Goal: Check status: Check status

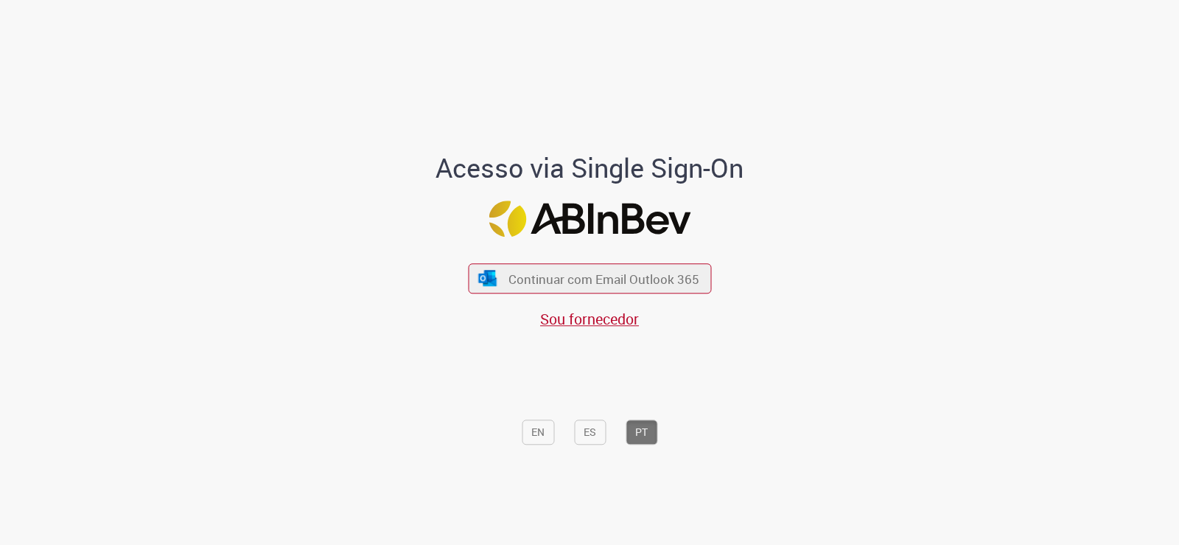
click at [517, 258] on div "Continuar com Email Outlook 365 Sou fornecedor" at bounding box center [589, 289] width 243 height 82
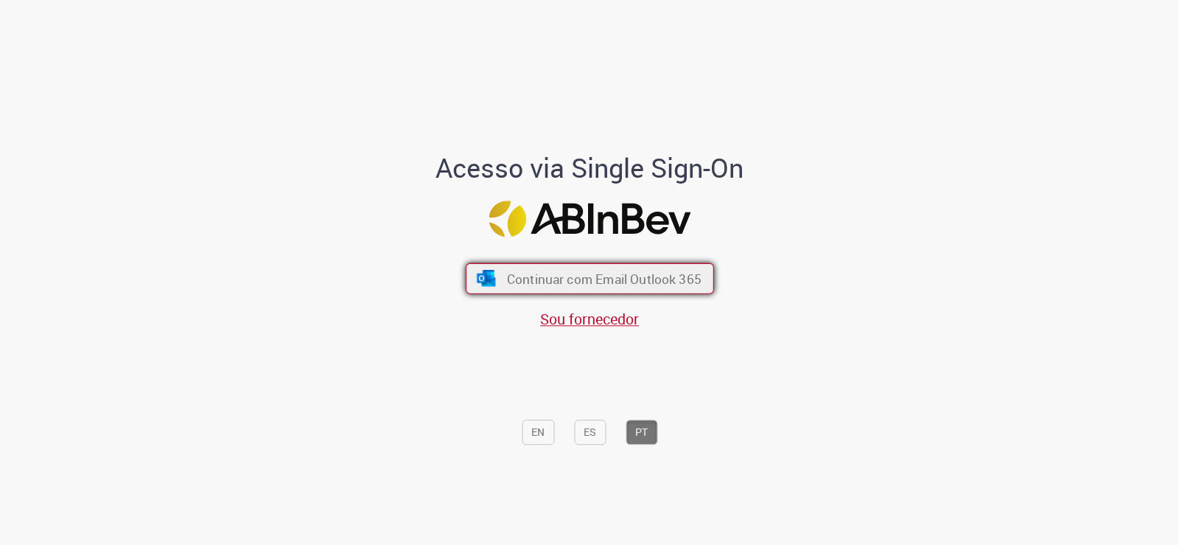
click at [512, 263] on button "Continuar com Email Outlook 365" at bounding box center [590, 278] width 248 height 31
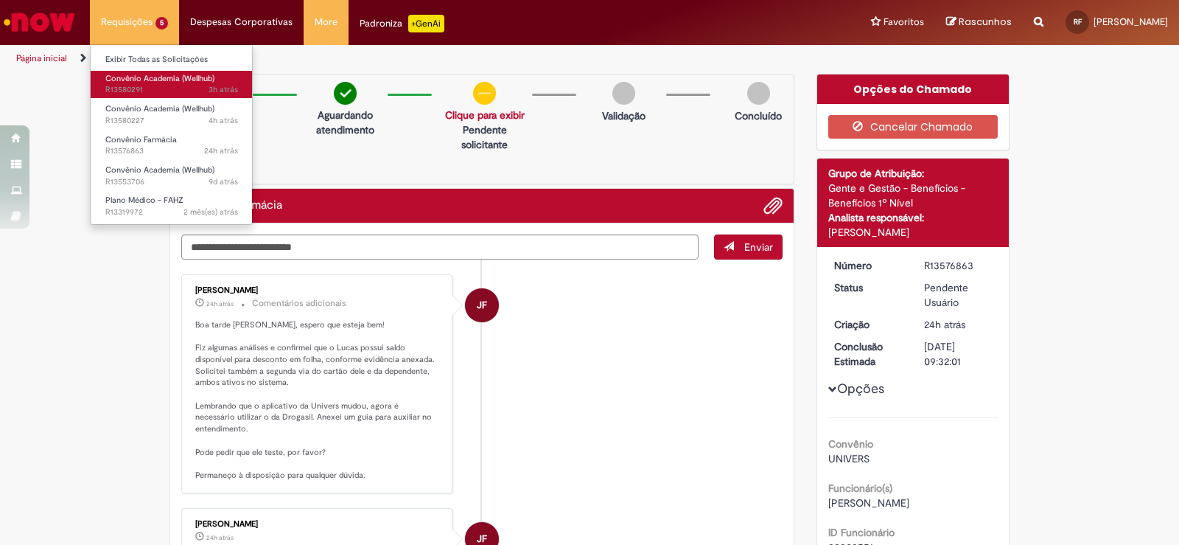
click at [152, 92] on span "3h atrás 3 horas atrás R13580291" at bounding box center [171, 90] width 133 height 12
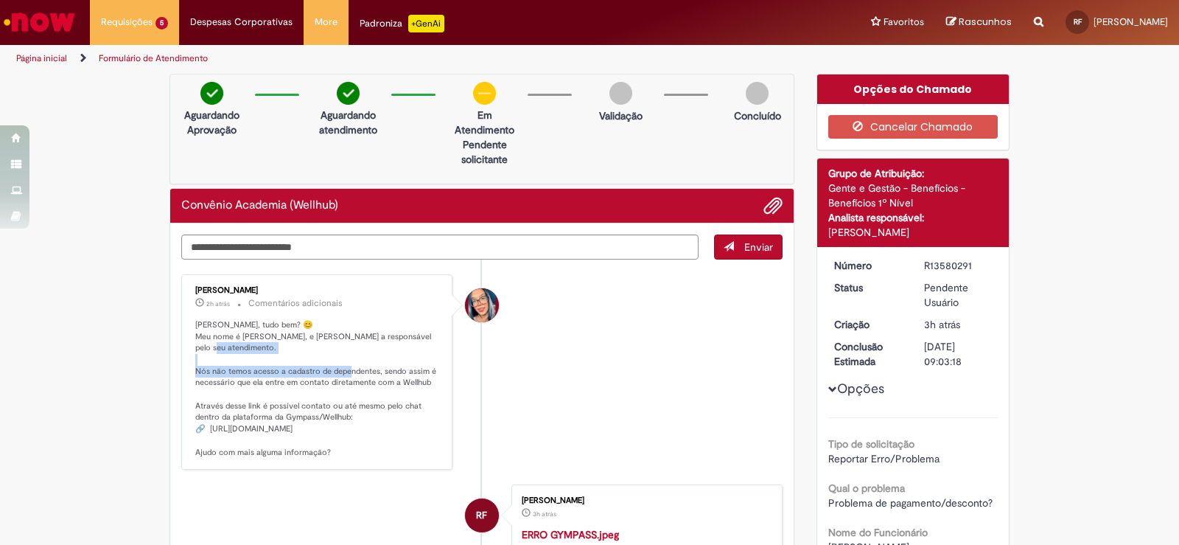
drag, startPoint x: 193, startPoint y: 360, endPoint x: 420, endPoint y: 363, distance: 227.0
click at [419, 363] on p "Olá Rafaela, tudo bem? 😊 Meu nome é Maíra, e serei a responsável pelo seu atend…" at bounding box center [317, 388] width 245 height 139
click at [421, 363] on p "Olá Rafaela, tudo bem? 😊 Meu nome é Maíra, e serei a responsável pelo seu atend…" at bounding box center [317, 388] width 245 height 139
drag, startPoint x: 210, startPoint y: 367, endPoint x: 408, endPoint y: 378, distance: 198.5
click at [408, 378] on p "Olá Rafaela, tudo bem? 😊 Meu nome é Maíra, e serei a responsável pelo seu atend…" at bounding box center [317, 388] width 245 height 139
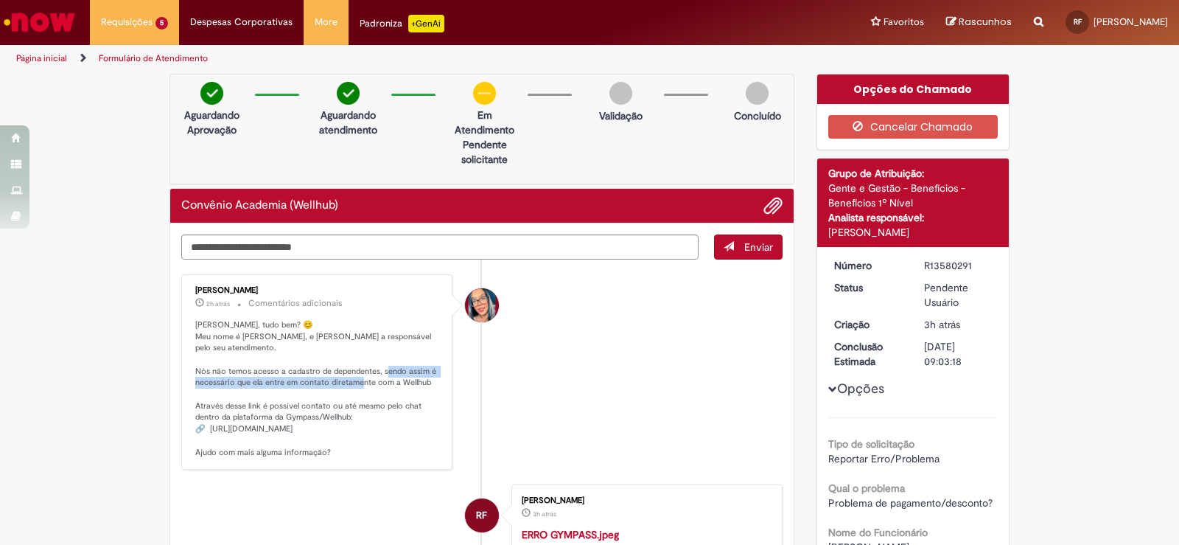
click at [408, 378] on p "Olá Rafaela, tudo bem? 😊 Meu nome é Maíra, e serei a responsável pelo seu atend…" at bounding box center [317, 388] width 245 height 139
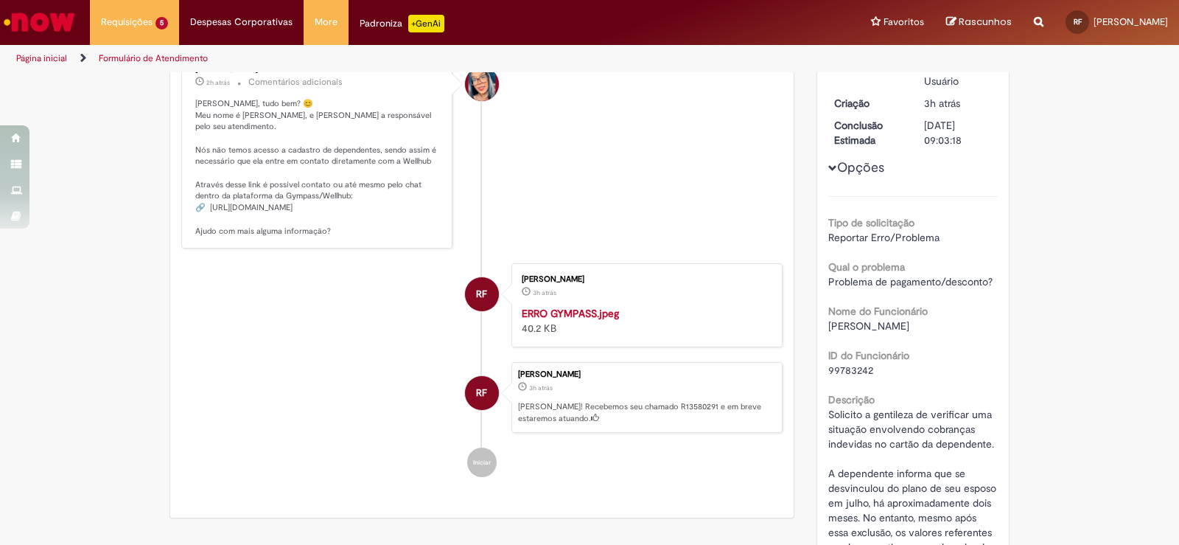
scroll to position [74, 0]
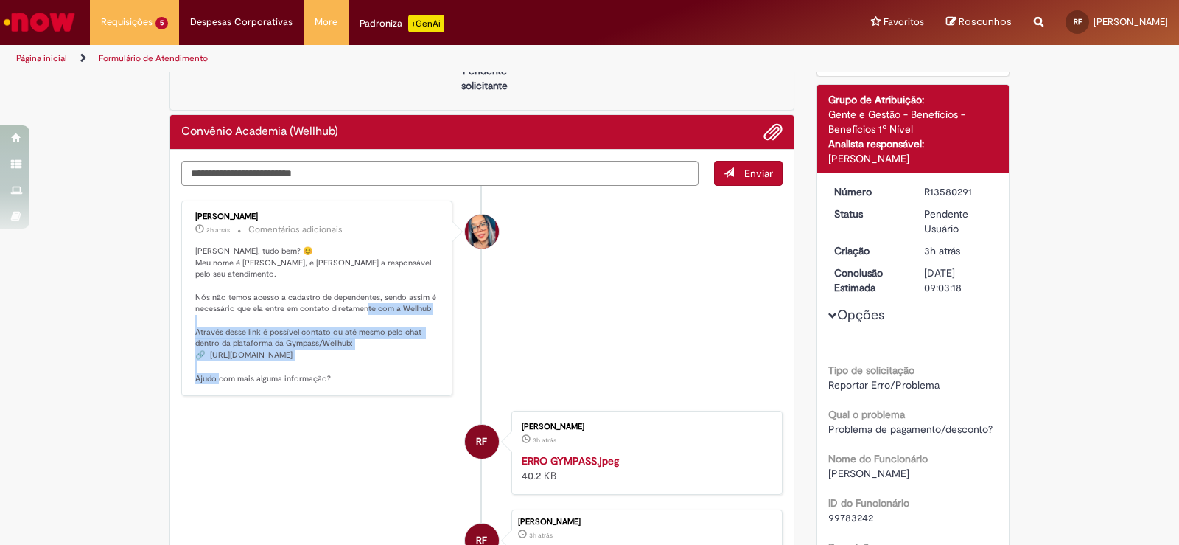
drag, startPoint x: 188, startPoint y: 318, endPoint x: 396, endPoint y: 340, distance: 209.0
click at [396, 340] on div "Maira Priscila Da Silva Arnaldo 2h atrás 2 horas atrás Comentários adicionais O…" at bounding box center [317, 298] width 262 height 187
copy p "través desse link é possível contato ou até mesmo pelo chat dentro da plataform…"
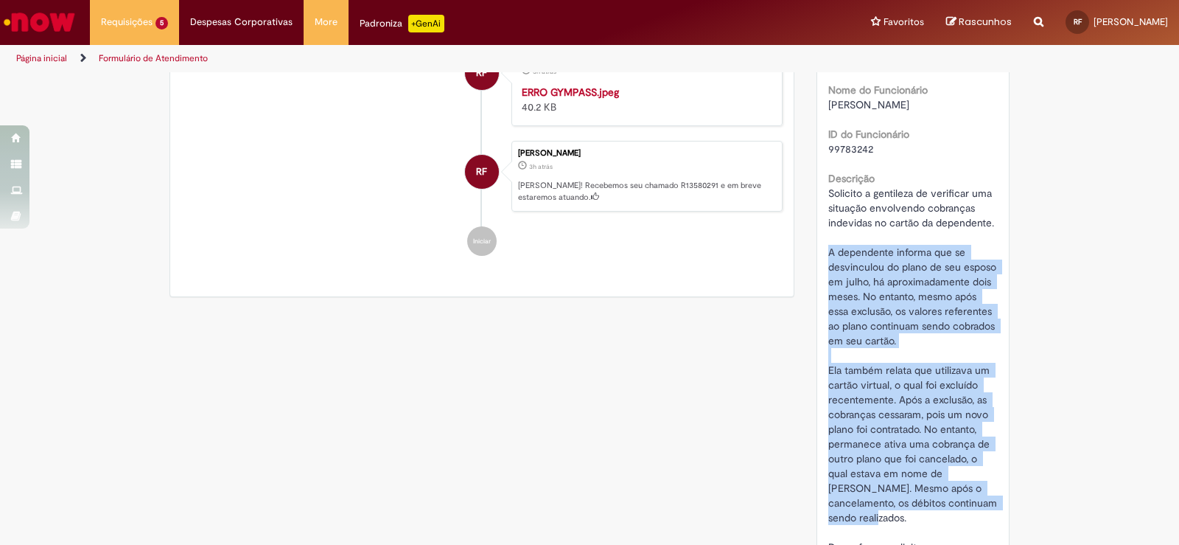
drag, startPoint x: 825, startPoint y: 255, endPoint x: 994, endPoint y: 507, distance: 303.3
click at [994, 507] on div "Número R13580291 Status Pendente Usuário Criação 3h atrás 3 horas atrás Conclus…" at bounding box center [913, 220] width 192 height 830
copy span "A dependente informa que se desvinculou do plano de seu esposo em julho, há apr…"
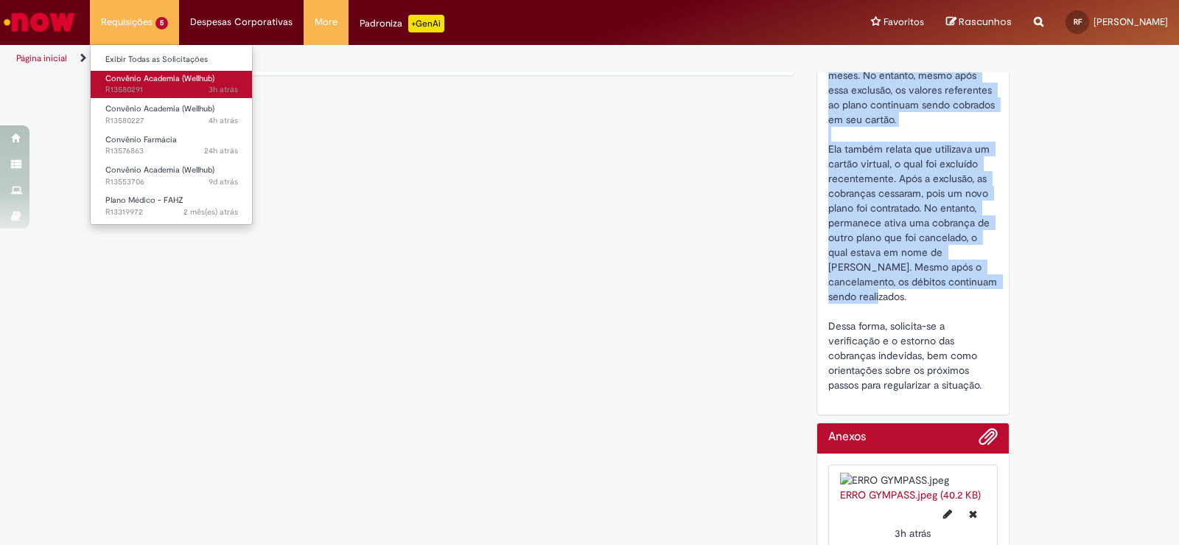
click at [149, 87] on span "3h atrás 3 horas atrás R13580291" at bounding box center [171, 90] width 133 height 12
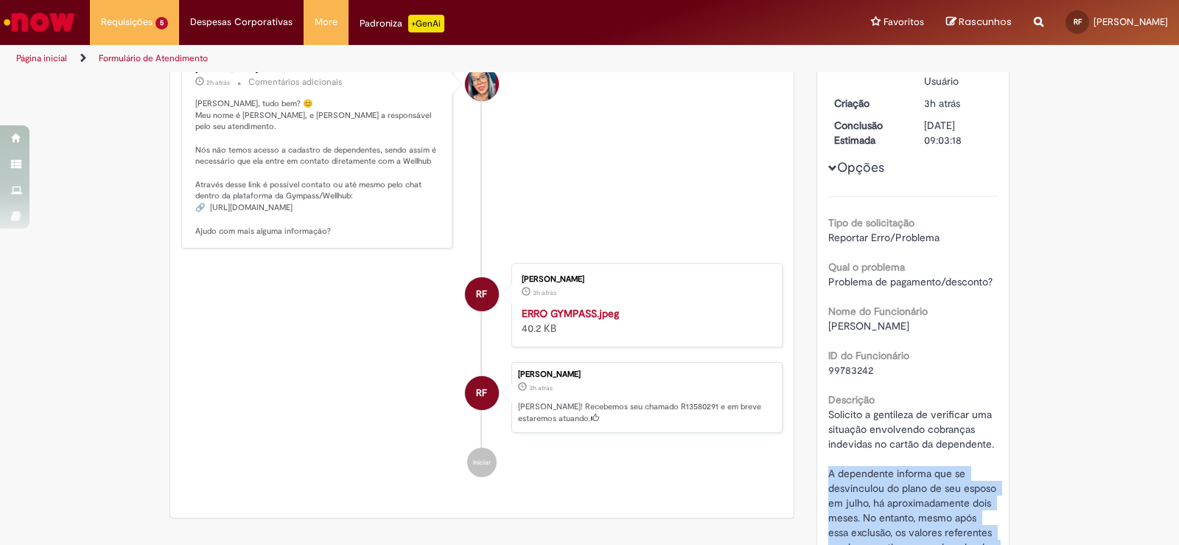
scroll to position [0, 0]
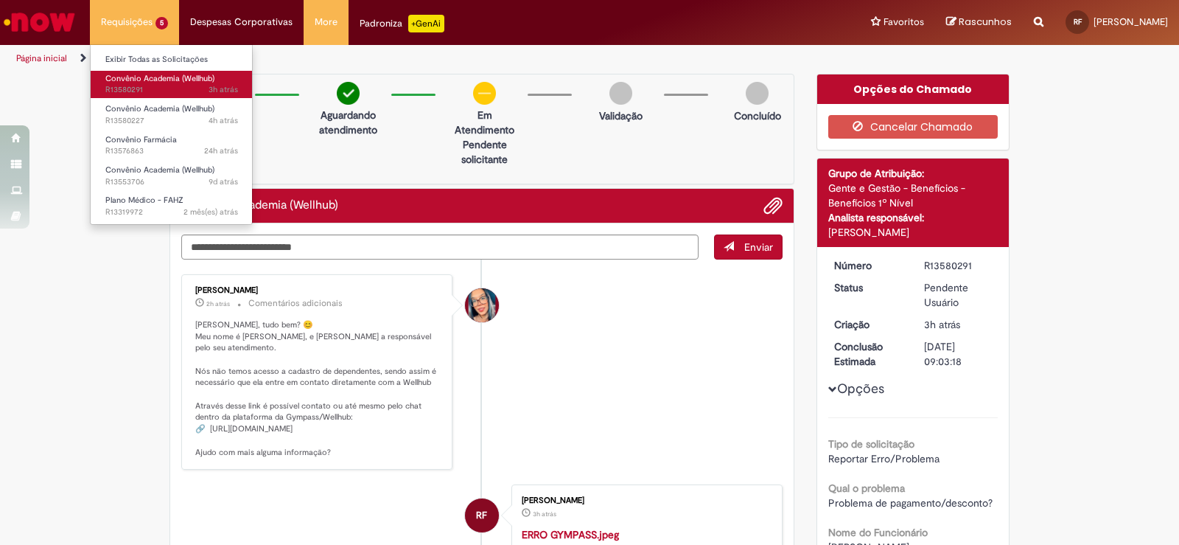
click at [146, 74] on span "Convênio Academia (Wellhub)" at bounding box center [159, 78] width 109 height 11
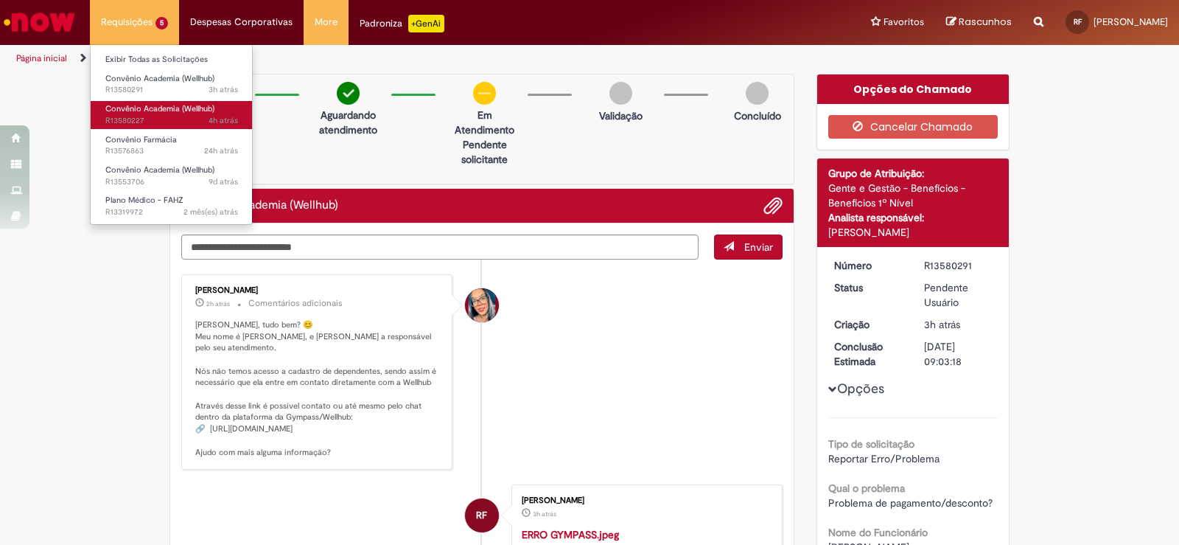
click at [144, 115] on span "4h atrás 4 horas atrás R13580227" at bounding box center [171, 121] width 133 height 12
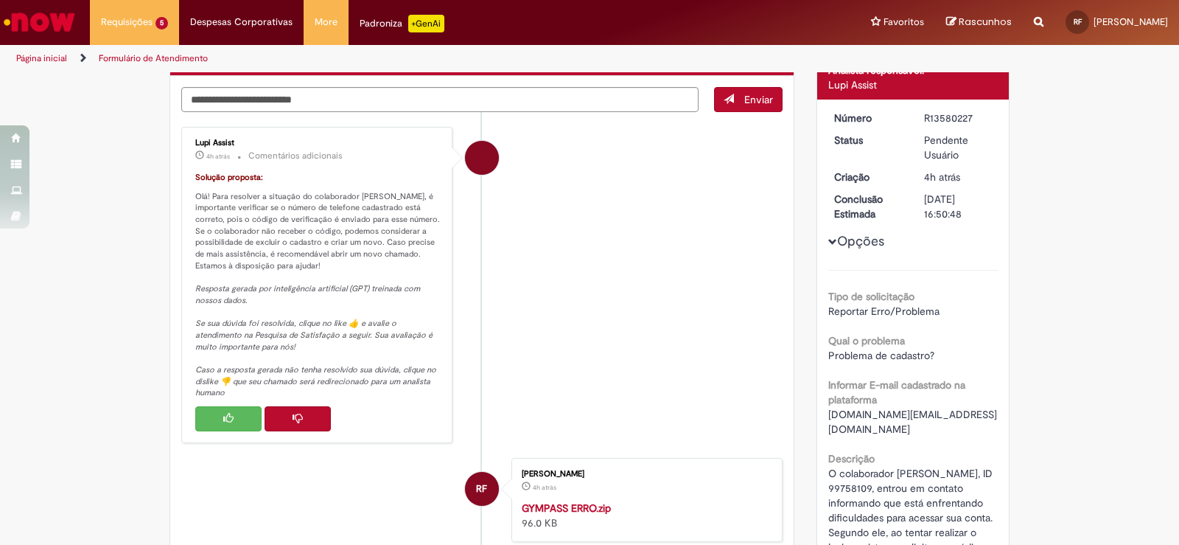
scroll to position [368, 0]
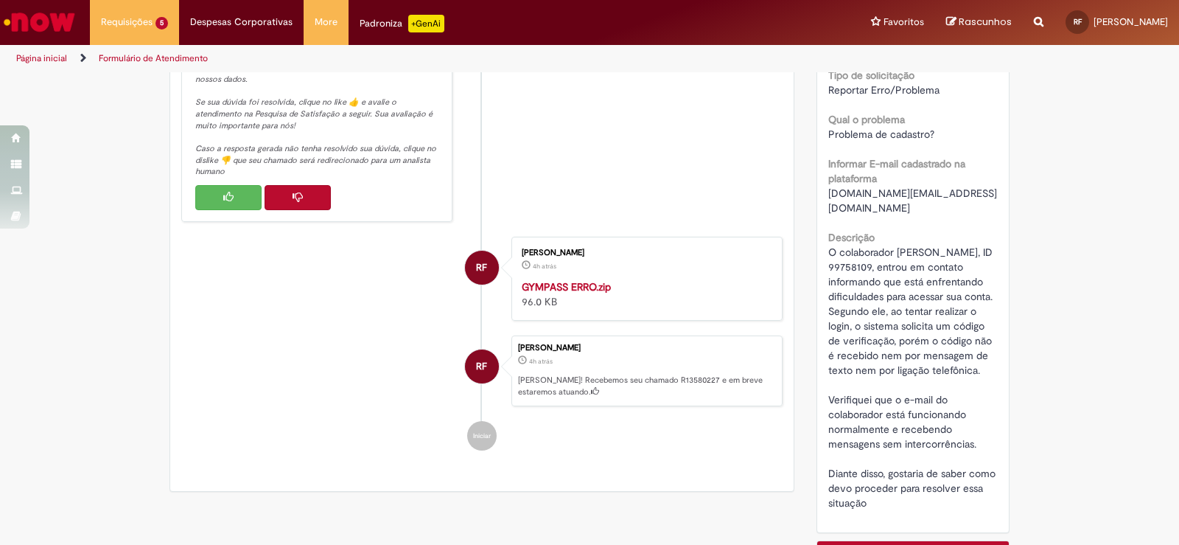
click at [915, 251] on span "O colaborador Reinaldo Aparecido Vieira, ID 99758109, entrou em contato informa…" at bounding box center [913, 377] width 170 height 264
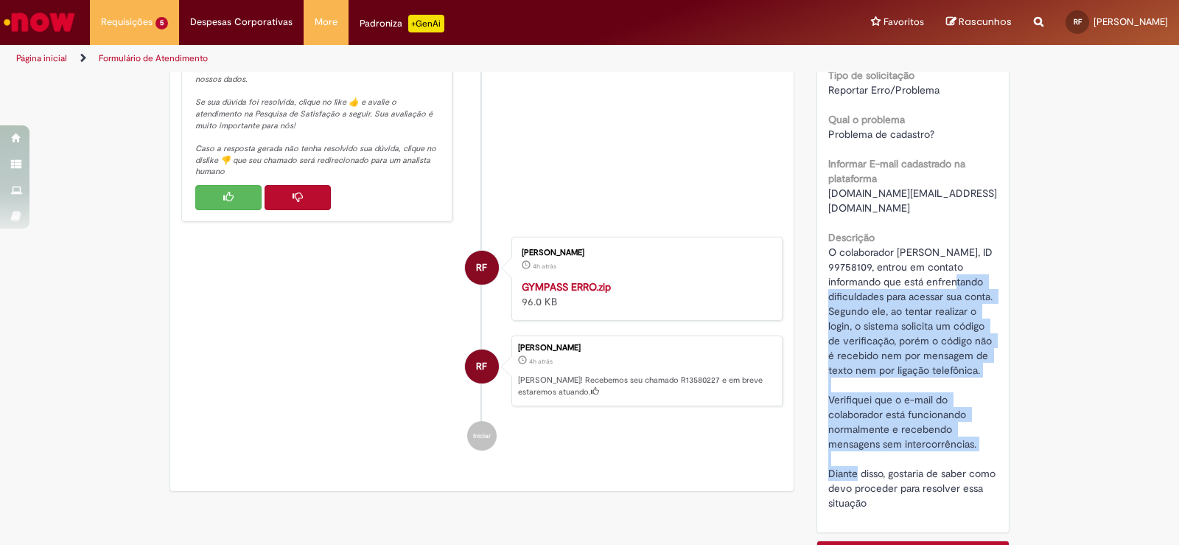
drag, startPoint x: 934, startPoint y: 266, endPoint x: 961, endPoint y: 446, distance: 181.7
click at [961, 446] on span "O colaborador Reinaldo Aparecido Vieira, ID 99758109, entrou em contato informa…" at bounding box center [913, 377] width 170 height 264
copy span "está enfrentando dificuldades para acessar sua conta. Segundo ele, ao tentar re…"
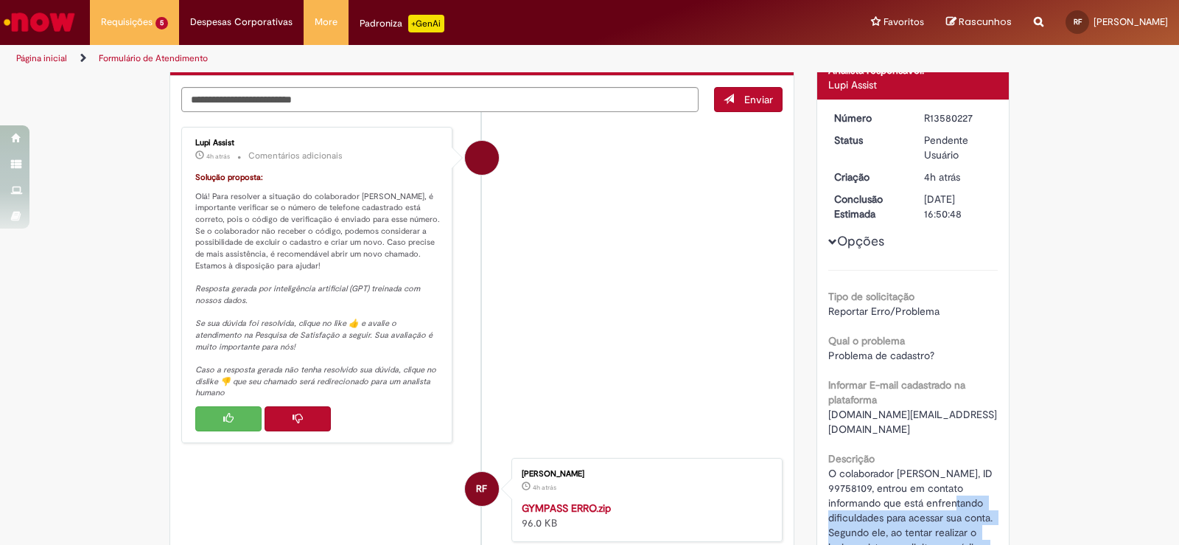
scroll to position [0, 0]
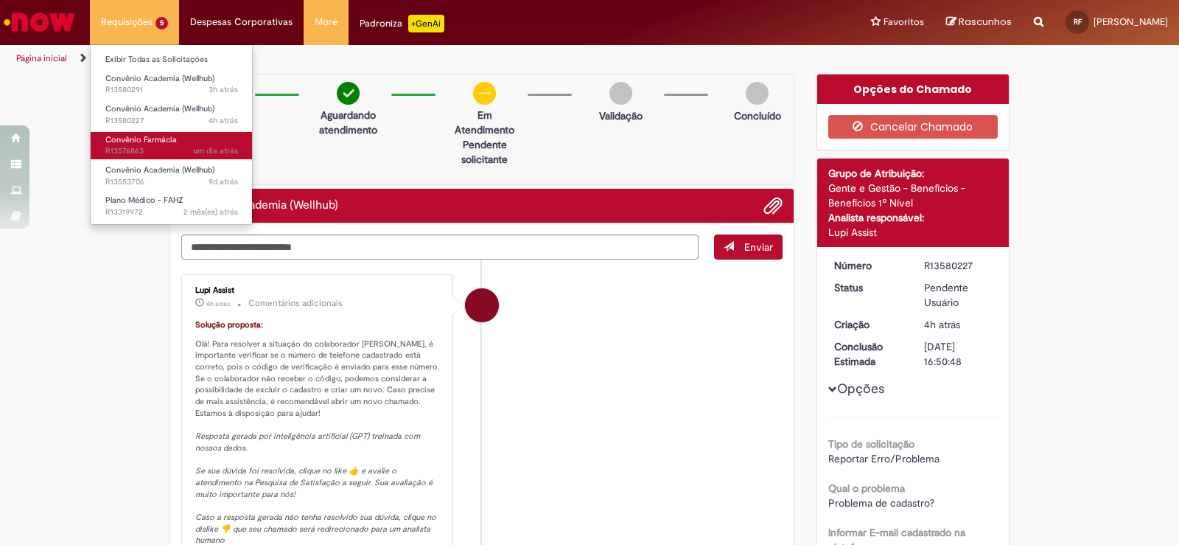
click at [150, 150] on span "um dia atrás um dia atrás R13576863" at bounding box center [171, 151] width 133 height 12
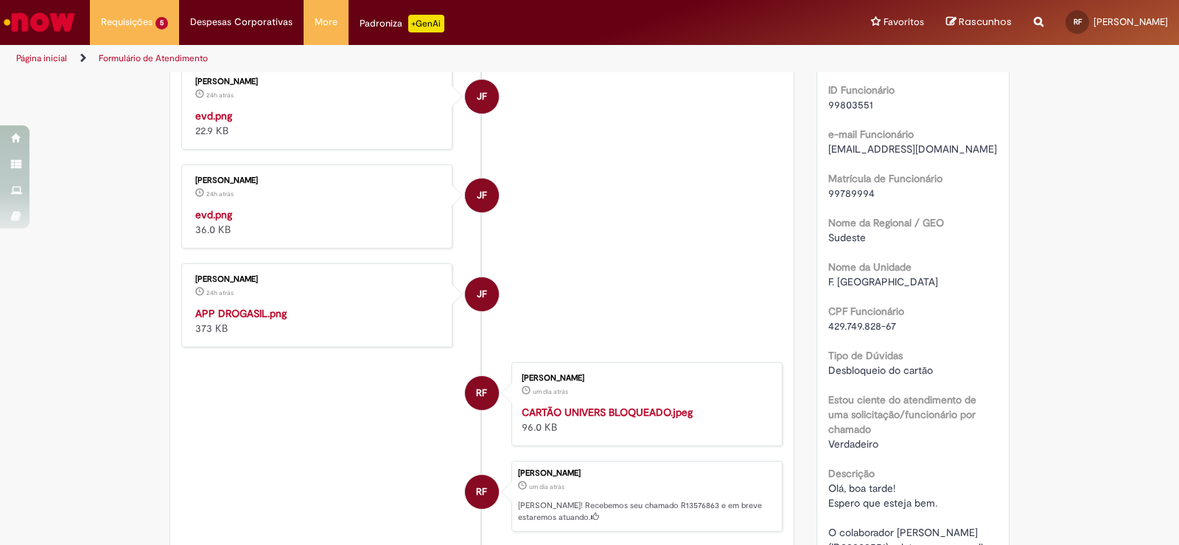
scroll to position [737, 0]
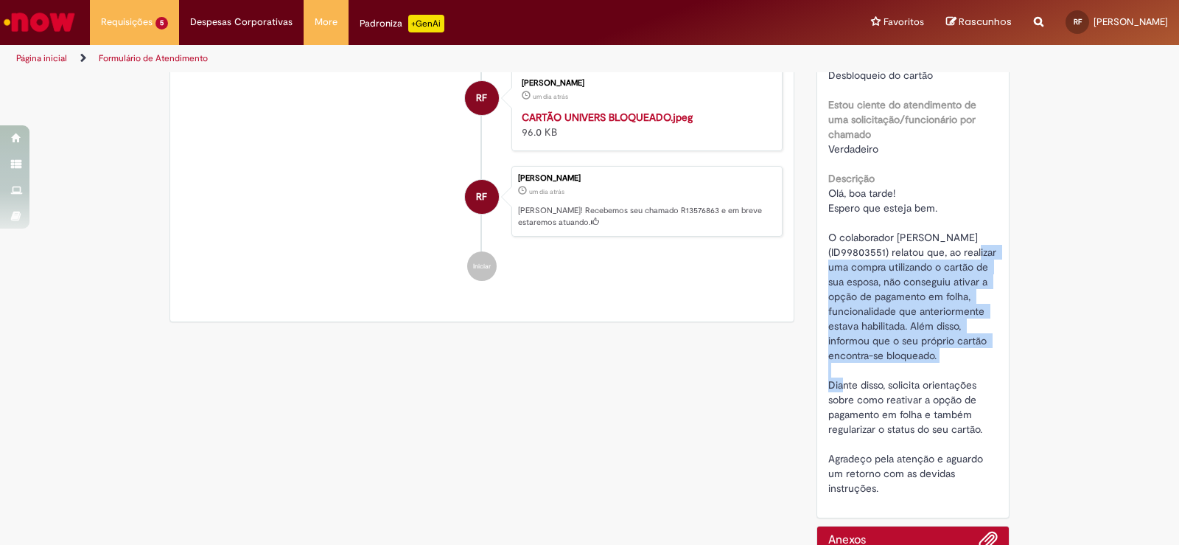
drag, startPoint x: 944, startPoint y: 251, endPoint x: 949, endPoint y: 354, distance: 103.3
click at [949, 354] on div "Olá, boa tarde! Espero que esteja bem. O colaborador Lucas Santos Quirino (ID99…" at bounding box center [913, 340] width 170 height 309
copy span "ao realizar uma compra utilizando o cartão de sua esposa, não conseguiu ativar …"
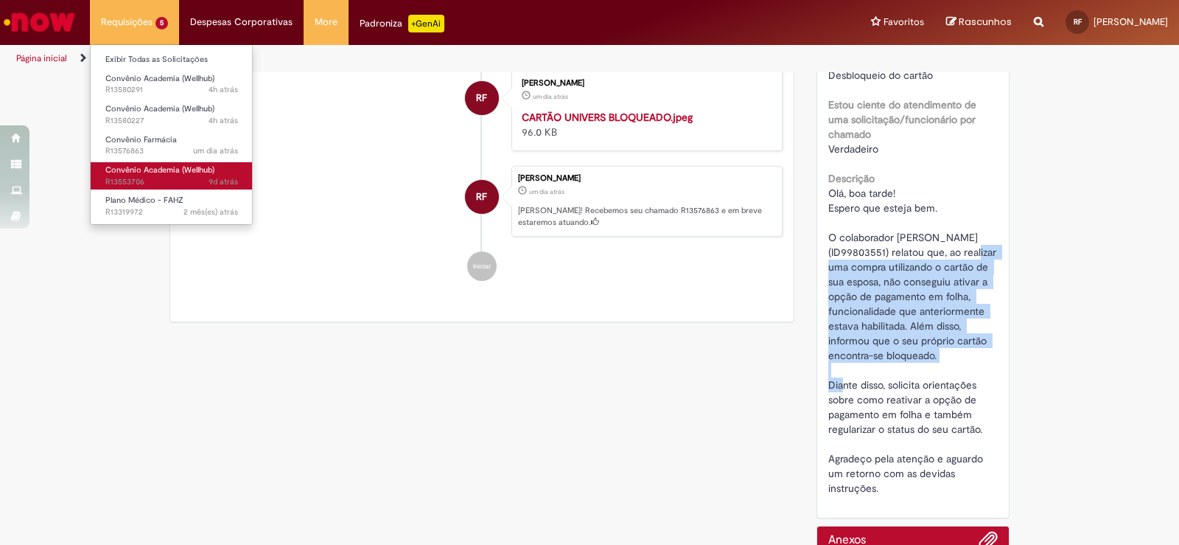
click at [167, 183] on span "9d atrás 9 dias atrás R13553706" at bounding box center [171, 182] width 133 height 12
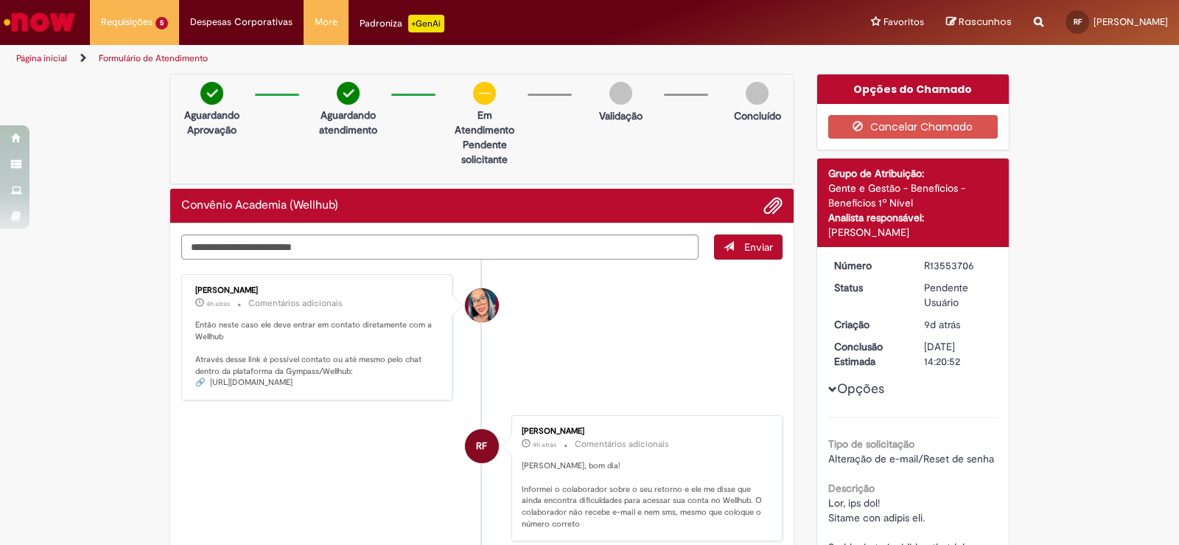
drag, startPoint x: 367, startPoint y: 381, endPoint x: 195, endPoint y: 377, distance: 172.5
click at [195, 377] on p "Então neste caso ele deve entrar em contato diretamente com a Wellhub Através d…" at bounding box center [317, 353] width 245 height 69
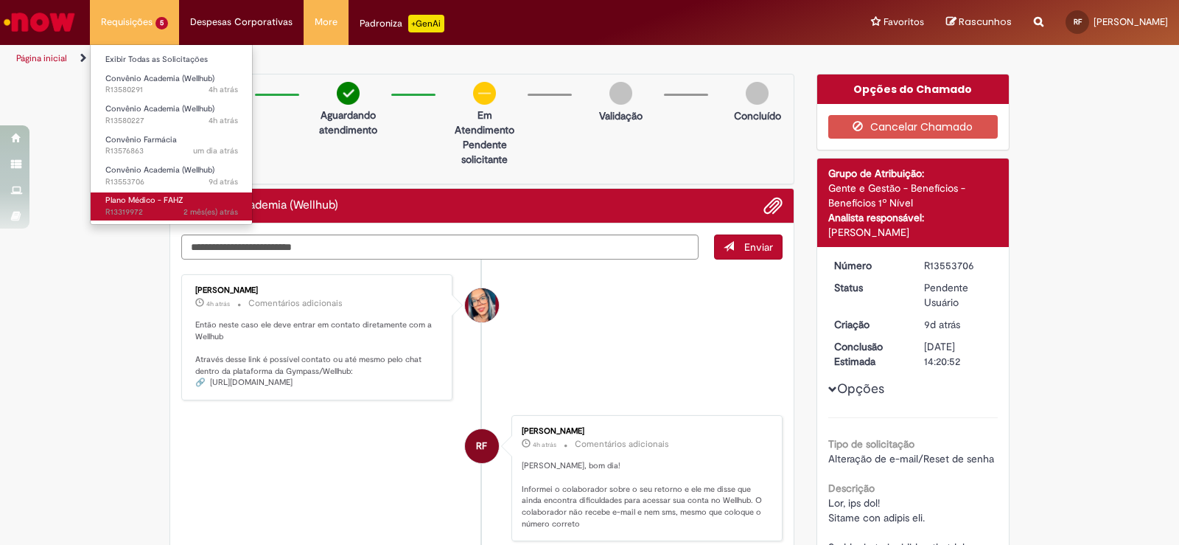
click at [189, 203] on link "Plano Médico - FAHZ 2 mês(es) atrás 2 meses atrás R13319972" at bounding box center [172, 205] width 162 height 27
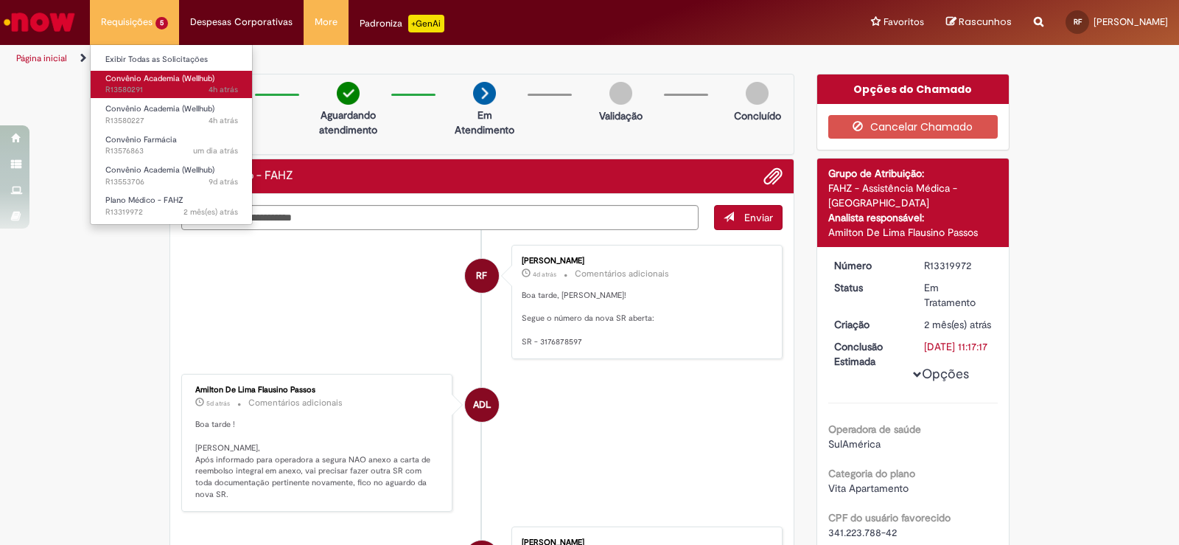
click at [141, 74] on span "Convênio Academia (Wellhub)" at bounding box center [159, 78] width 109 height 11
